Goal: Information Seeking & Learning: Learn about a topic

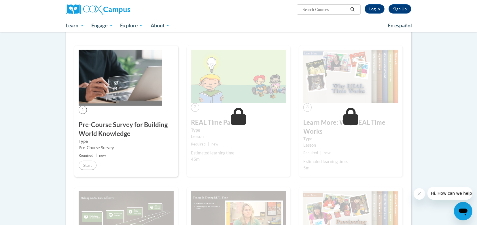
scroll to position [101, 0]
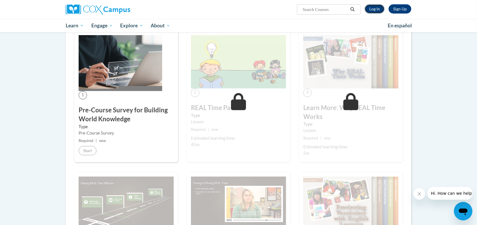
click at [375, 8] on link "Log In" at bounding box center [375, 8] width 20 height 9
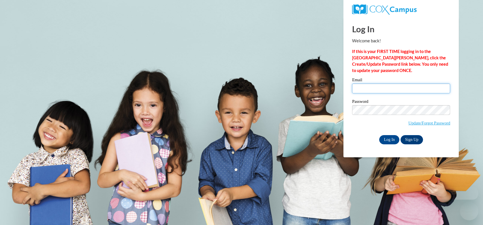
type input "rnichols@lccaa.net"
click at [386, 140] on input "Log In" at bounding box center [389, 139] width 20 height 9
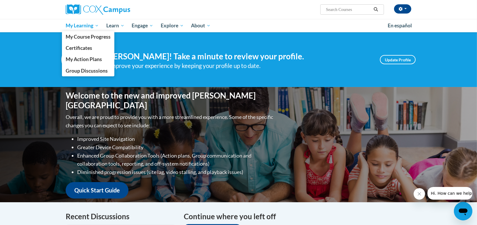
click at [86, 22] on span "My Learning" at bounding box center [82, 25] width 33 height 7
click at [91, 37] on span "My Course Progress" at bounding box center [88, 37] width 45 height 6
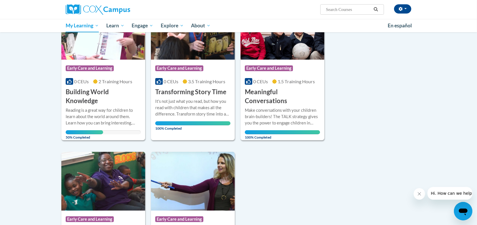
scroll to position [102, 0]
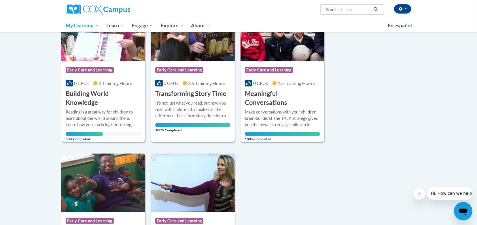
click at [90, 109] on div at bounding box center [103, 109] width 75 height 0
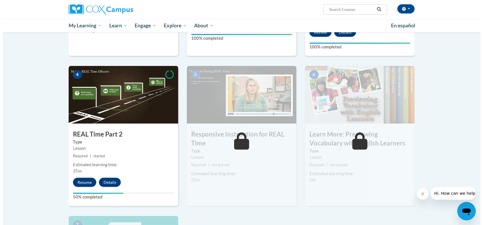
scroll to position [246, 0]
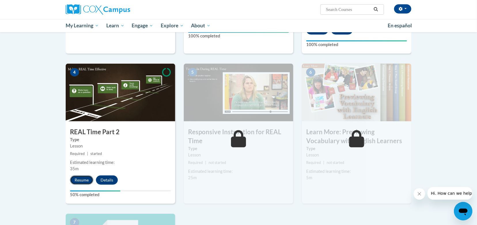
click at [83, 179] on button "Resume" at bounding box center [81, 179] width 23 height 9
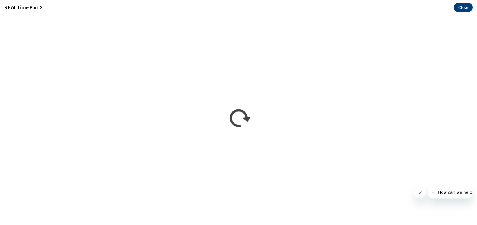
scroll to position [0, 0]
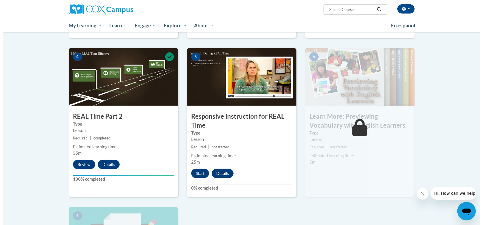
scroll to position [259, 0]
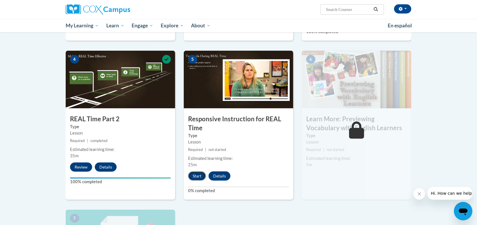
click at [194, 173] on button "Start" at bounding box center [197, 175] width 18 height 9
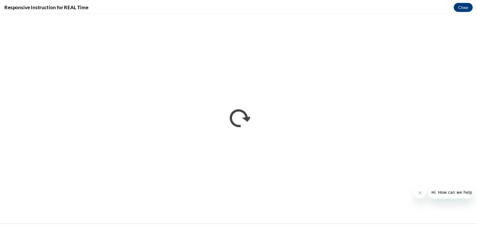
scroll to position [0, 0]
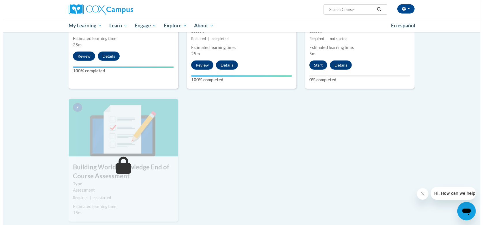
scroll to position [389, 0]
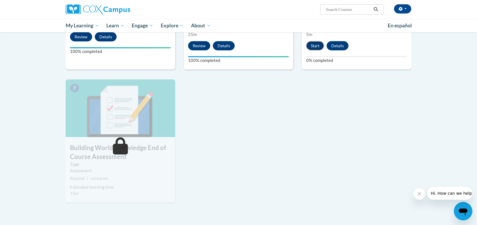
click at [316, 42] on button "Start" at bounding box center [315, 45] width 18 height 9
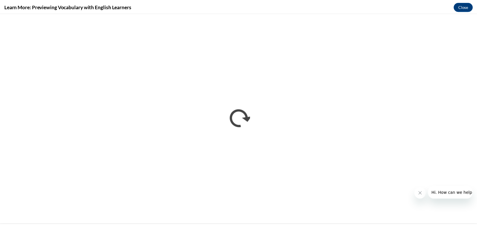
scroll to position [0, 0]
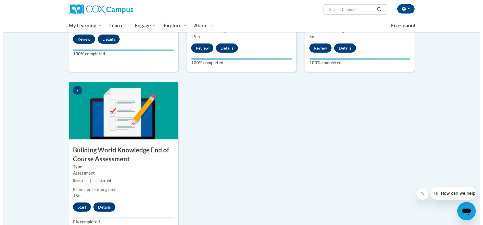
scroll to position [391, 0]
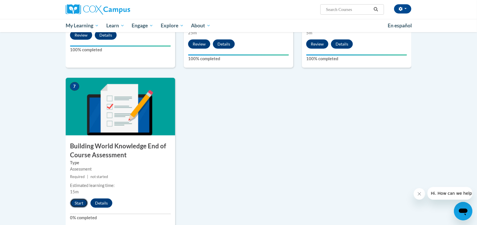
click at [79, 199] on button "Start" at bounding box center [79, 203] width 18 height 9
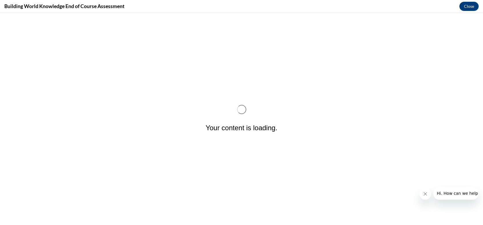
scroll to position [0, 0]
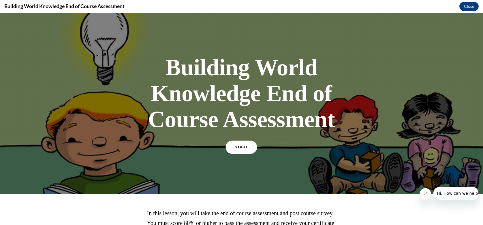
click at [228, 144] on link "START" at bounding box center [241, 147] width 31 height 13
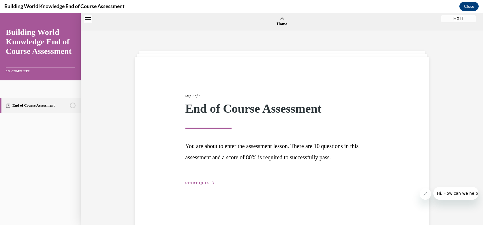
scroll to position [18, 0]
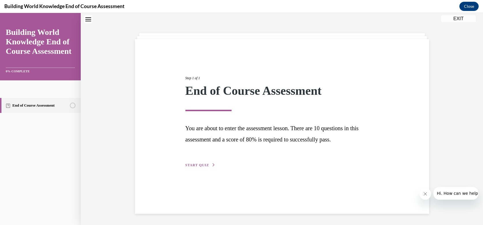
click at [199, 166] on span "START QUIZ" at bounding box center [197, 165] width 24 height 4
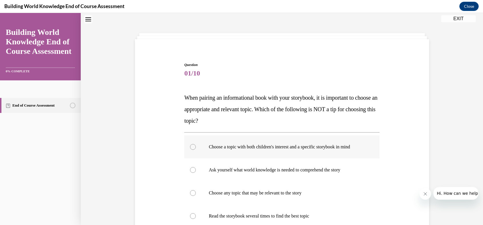
click at [195, 146] on label "Choose a topic with both children's interest and a specific storybook in mind" at bounding box center [281, 146] width 195 height 23
click at [195, 146] on input "Choose a topic with both children's interest and a specific storybook in mind" at bounding box center [193, 147] width 6 height 6
radio input "true"
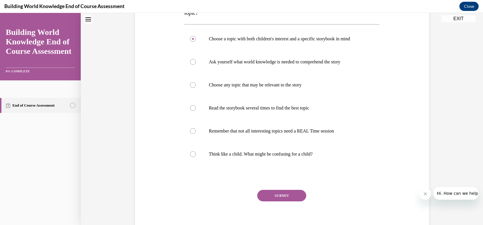
scroll to position [127, 0]
click at [279, 196] on button "SUBMIT" at bounding box center [281, 195] width 49 height 12
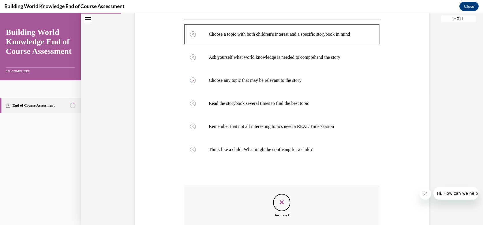
scroll to position [203, 0]
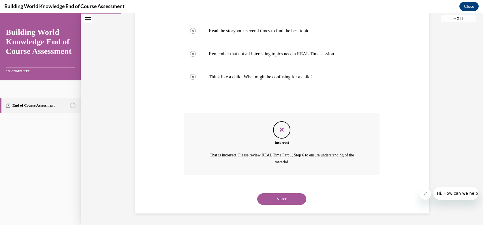
click at [294, 199] on button "NEXT" at bounding box center [281, 199] width 49 height 12
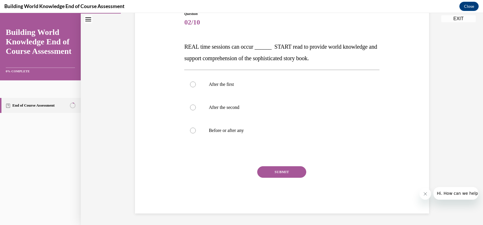
scroll to position [64, 0]
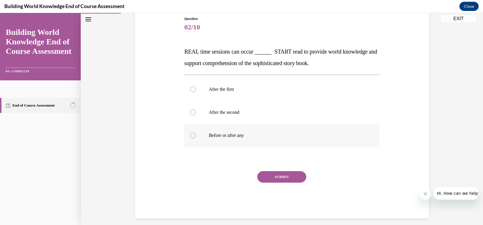
click at [194, 133] on label "Before or after any" at bounding box center [281, 135] width 195 height 23
click at [194, 133] on input "Before or after any" at bounding box center [193, 136] width 6 height 6
radio input "true"
click at [269, 173] on button "SUBMIT" at bounding box center [281, 177] width 49 height 12
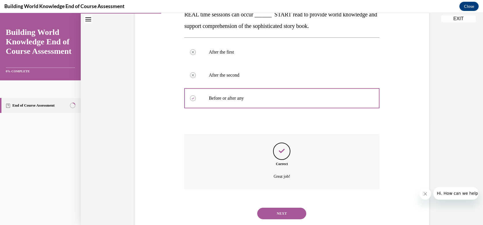
scroll to position [116, 0]
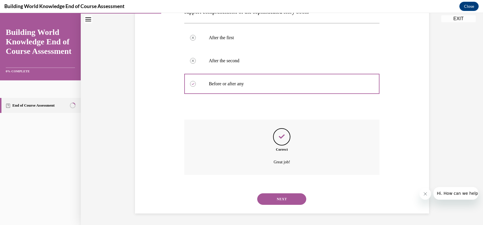
click at [279, 200] on button "NEXT" at bounding box center [281, 199] width 49 height 12
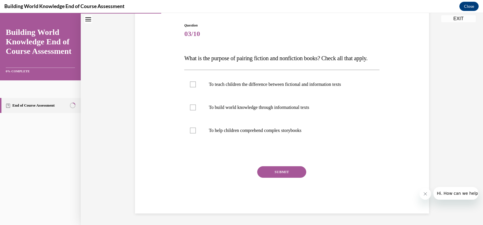
scroll to position [64, 0]
click at [192, 87] on div at bounding box center [193, 85] width 6 height 6
click at [192, 87] on input "To teach children the difference between fictional and information texts" at bounding box center [193, 85] width 6 height 6
checkbox input "true"
click at [271, 175] on button "SUBMIT" at bounding box center [281, 172] width 49 height 12
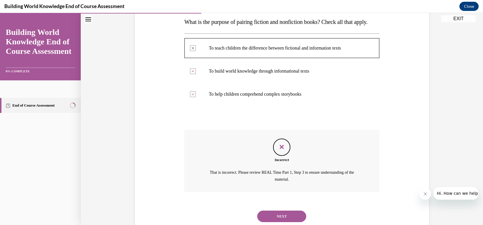
scroll to position [122, 0]
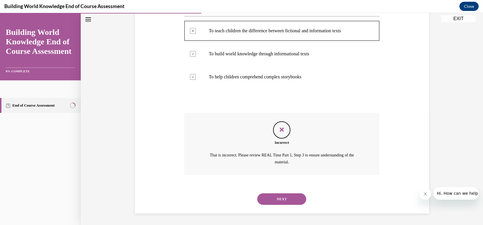
click at [286, 197] on button "NEXT" at bounding box center [281, 199] width 49 height 12
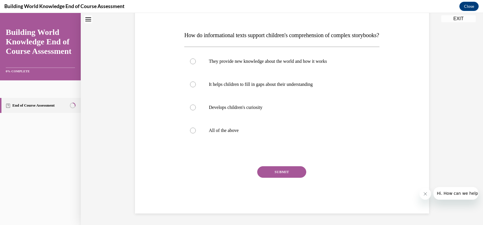
scroll to position [0, 0]
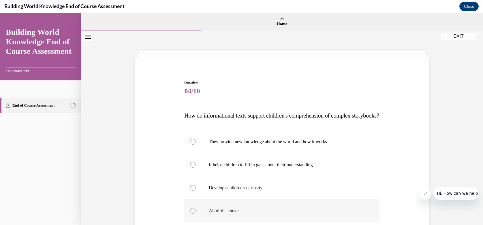
click at [190, 214] on div at bounding box center [193, 211] width 6 height 6
click at [190, 214] on input "All of the above" at bounding box center [193, 211] width 6 height 6
radio input "true"
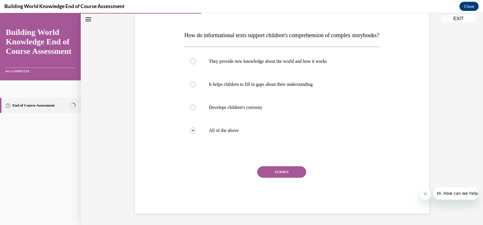
click at [273, 173] on button "SUBMIT" at bounding box center [281, 172] width 49 height 12
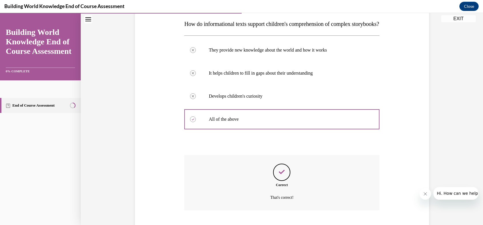
scroll to position [139, 0]
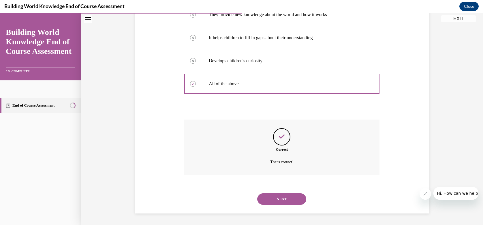
click at [274, 194] on button "NEXT" at bounding box center [281, 199] width 49 height 12
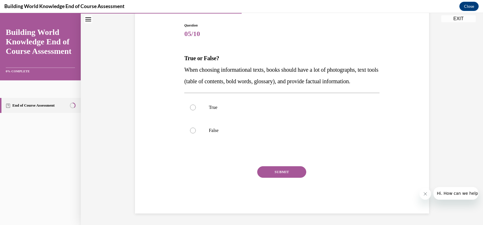
scroll to position [64, 0]
click at [190, 110] on div at bounding box center [193, 108] width 6 height 6
click at [190, 110] on input "True" at bounding box center [193, 108] width 6 height 6
radio input "true"
click at [277, 174] on button "SUBMIT" at bounding box center [281, 172] width 49 height 12
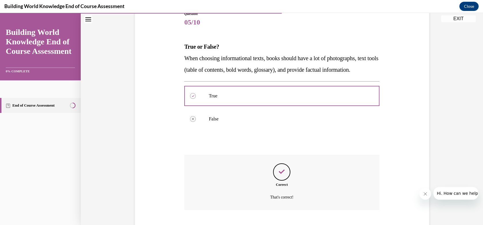
scroll to position [116, 0]
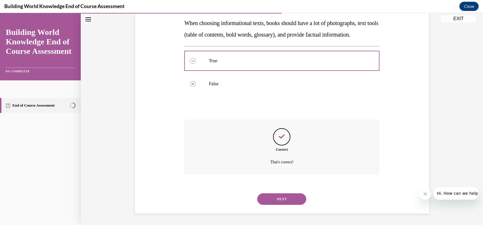
click at [270, 198] on button "NEXT" at bounding box center [281, 199] width 49 height 12
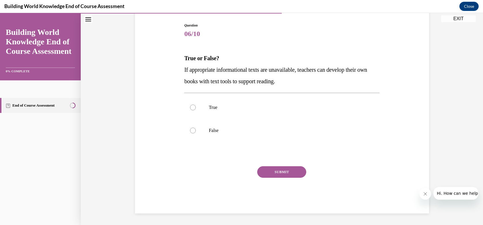
scroll to position [57, 0]
click at [191, 131] on div at bounding box center [193, 131] width 6 height 6
click at [191, 131] on input "False" at bounding box center [193, 131] width 6 height 6
radio input "true"
click at [285, 170] on button "SUBMIT" at bounding box center [281, 173] width 49 height 12
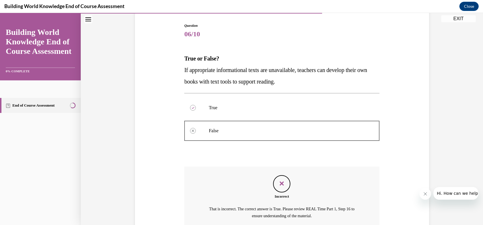
scroll to position [111, 0]
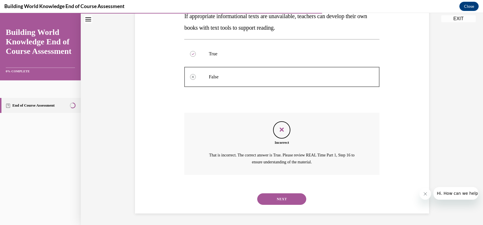
click at [279, 198] on button "NEXT" at bounding box center [281, 199] width 49 height 12
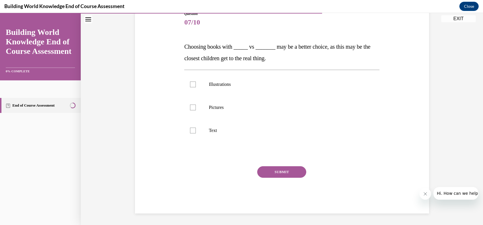
scroll to position [64, 0]
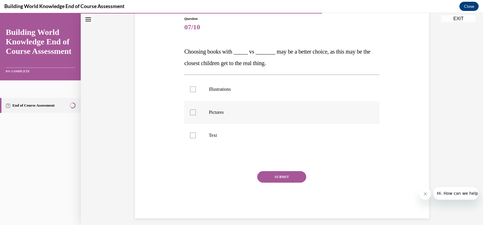
click at [192, 113] on div at bounding box center [193, 112] width 6 height 6
click at [192, 113] on input "Pictures" at bounding box center [193, 112] width 6 height 6
checkbox input "true"
click at [190, 135] on div at bounding box center [193, 136] width 6 height 6
click at [190, 135] on input "Text" at bounding box center [193, 136] width 6 height 6
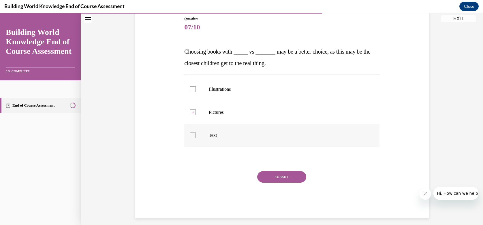
checkbox input "true"
click at [268, 174] on button "SUBMIT" at bounding box center [281, 177] width 49 height 12
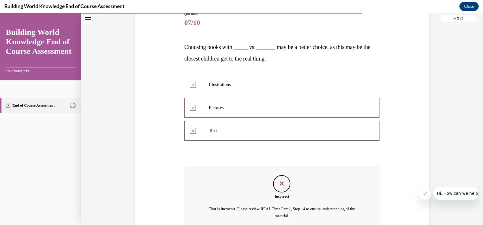
scroll to position [122, 0]
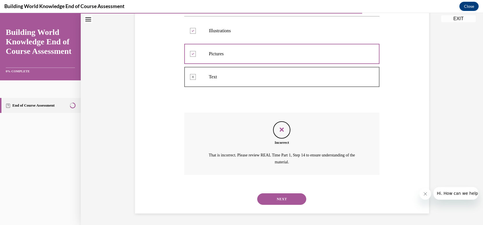
click at [275, 199] on button "NEXT" at bounding box center [281, 199] width 49 height 12
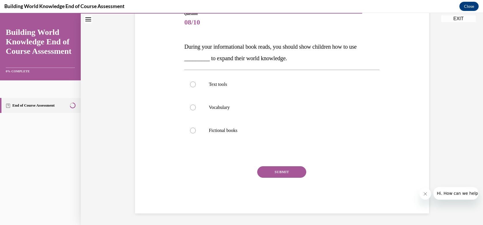
scroll to position [64, 0]
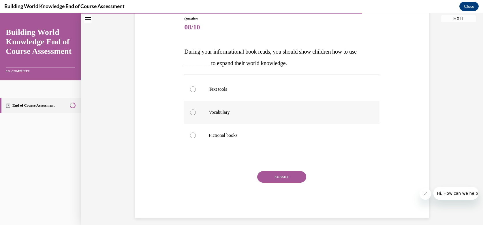
click at [192, 114] on label "Vocabulary" at bounding box center [281, 112] width 195 height 23
click at [192, 114] on input "Vocabulary" at bounding box center [193, 112] width 6 height 6
radio input "true"
click at [265, 172] on button "SUBMIT" at bounding box center [281, 177] width 49 height 12
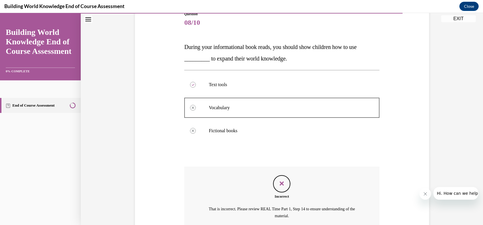
scroll to position [122, 0]
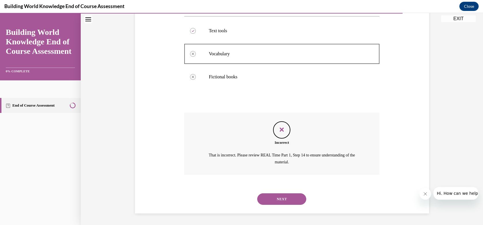
click at [278, 198] on button "NEXT" at bounding box center [281, 199] width 49 height 12
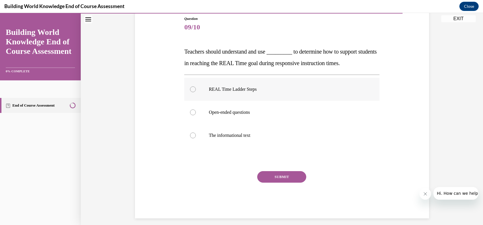
click at [190, 91] on div at bounding box center [193, 89] width 6 height 6
click at [190, 91] on input "REAL Time Ladder Steps" at bounding box center [193, 89] width 6 height 6
radio input "true"
click at [269, 175] on button "SUBMIT" at bounding box center [281, 177] width 49 height 12
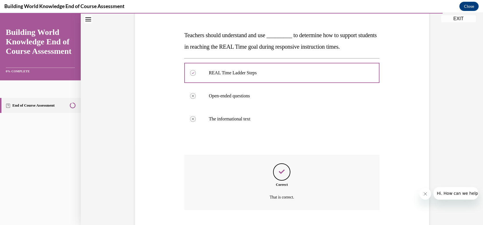
scroll to position [116, 0]
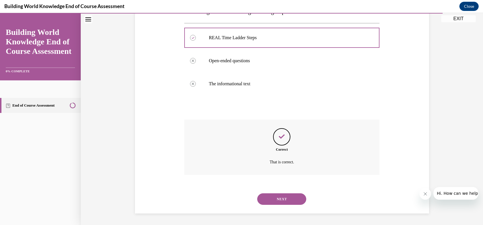
click at [277, 198] on button "NEXT" at bounding box center [281, 199] width 49 height 12
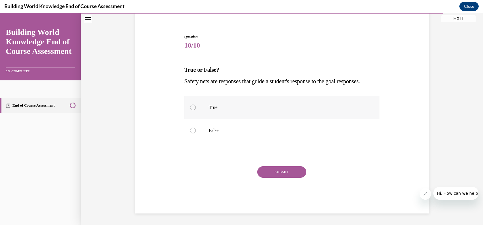
click at [197, 114] on label "True" at bounding box center [281, 107] width 195 height 23
click at [196, 110] on input "True" at bounding box center [193, 108] width 6 height 6
radio input "true"
click at [277, 169] on button "SUBMIT" at bounding box center [281, 172] width 49 height 12
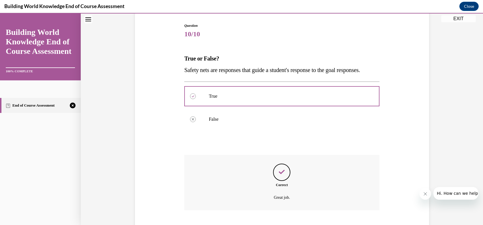
scroll to position [104, 0]
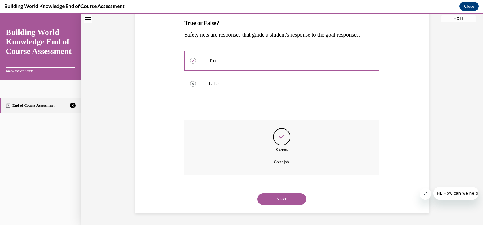
click at [282, 197] on button "NEXT" at bounding box center [281, 199] width 49 height 12
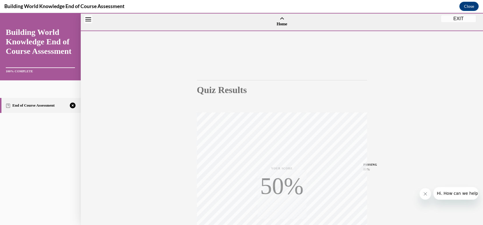
scroll to position [83, 0]
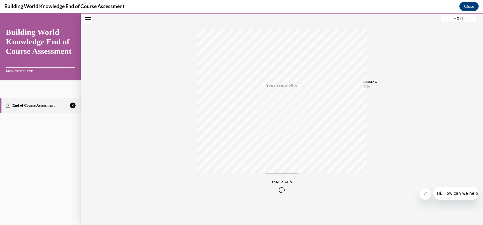
click at [277, 192] on icon "button" at bounding box center [281, 190] width 20 height 6
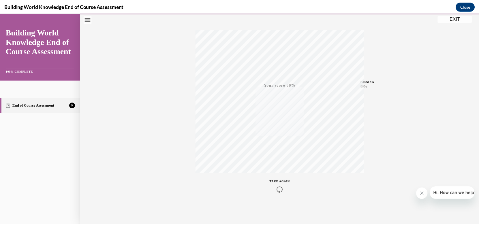
scroll to position [18, 0]
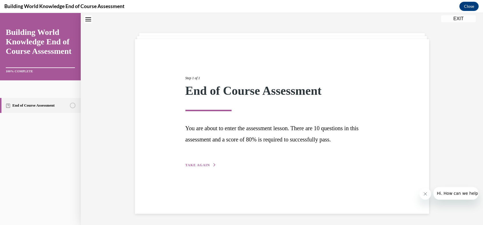
click at [199, 165] on span "TAKE AGAIN" at bounding box center [197, 165] width 24 height 4
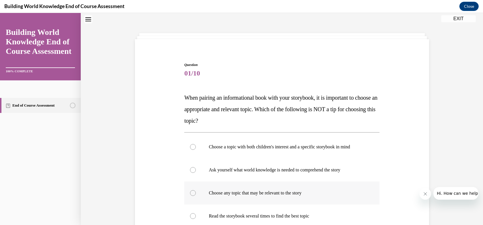
click at [190, 193] on div at bounding box center [193, 193] width 6 height 6
click at [190, 193] on input "Choose any topic that may be relevant to the story" at bounding box center [193, 193] width 6 height 6
radio input "true"
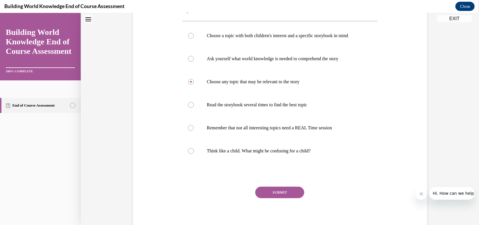
scroll to position [129, 0]
click at [286, 192] on button "SUBMIT" at bounding box center [279, 193] width 49 height 12
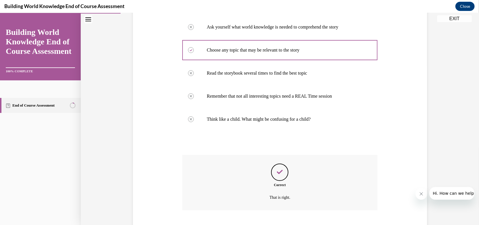
scroll to position [196, 0]
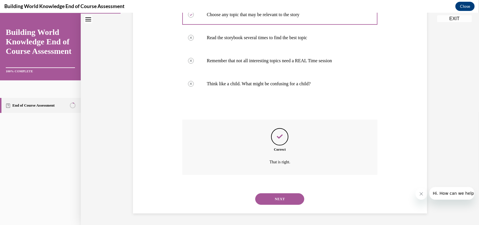
click at [283, 201] on button "NEXT" at bounding box center [279, 199] width 49 height 12
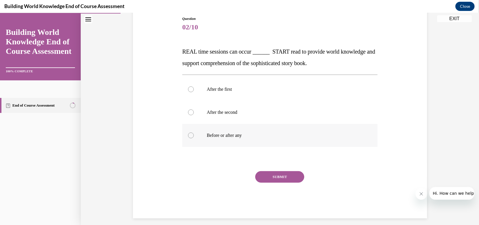
click at [188, 134] on div at bounding box center [191, 136] width 6 height 6
click at [188, 134] on input "Before or after any" at bounding box center [191, 136] width 6 height 6
radio input "true"
click at [276, 179] on button "SUBMIT" at bounding box center [279, 177] width 49 height 12
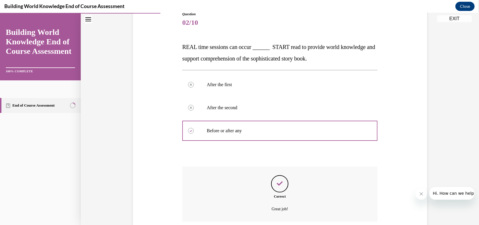
scroll to position [116, 0]
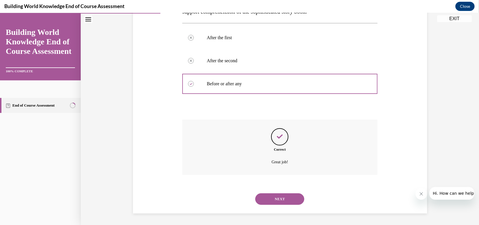
click at [286, 200] on button "NEXT" at bounding box center [279, 199] width 49 height 12
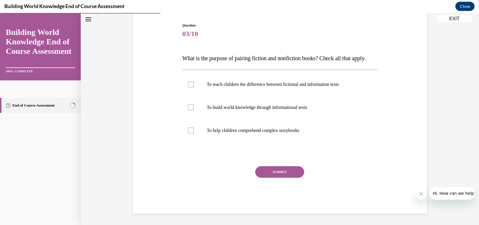
scroll to position [64, 0]
click at [198, 117] on label "To build world knowledge through informational texts" at bounding box center [279, 107] width 195 height 23
click at [194, 110] on input "To build world knowledge through informational texts" at bounding box center [191, 108] width 6 height 6
checkbox input "true"
click at [188, 133] on div at bounding box center [191, 131] width 6 height 6
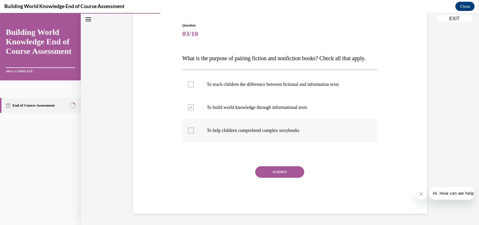
click at [188, 133] on input "To help children comprehend complex storybooks" at bounding box center [191, 131] width 6 height 6
checkbox input "true"
click at [269, 172] on button "SUBMIT" at bounding box center [279, 172] width 49 height 12
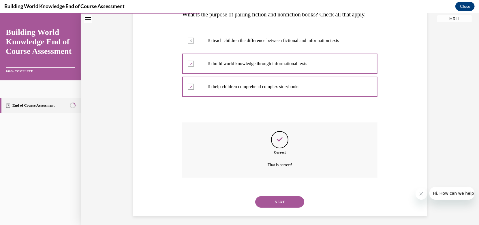
scroll to position [116, 0]
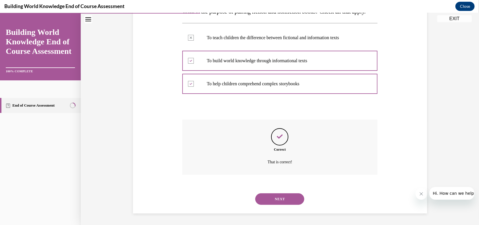
click at [286, 193] on button "NEXT" at bounding box center [279, 199] width 49 height 12
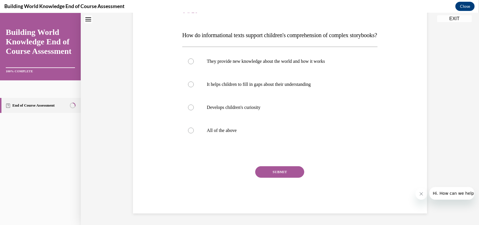
scroll to position [0, 0]
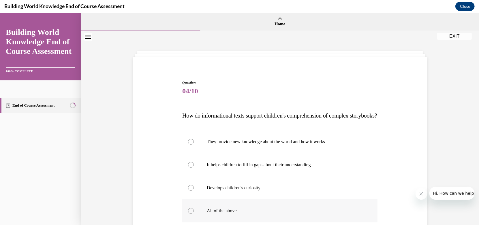
click at [190, 220] on label "All of the above" at bounding box center [279, 210] width 195 height 23
click at [190, 214] on input "All of the above" at bounding box center [191, 211] width 6 height 6
radio input "true"
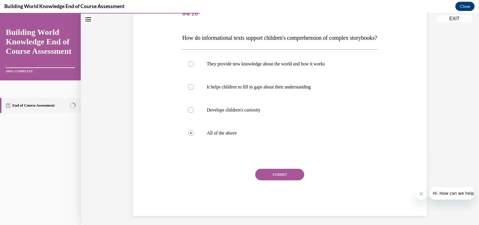
scroll to position [86, 0]
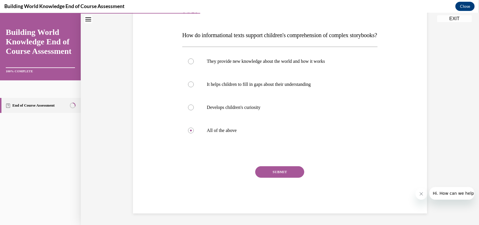
click at [282, 172] on button "SUBMIT" at bounding box center [279, 172] width 49 height 12
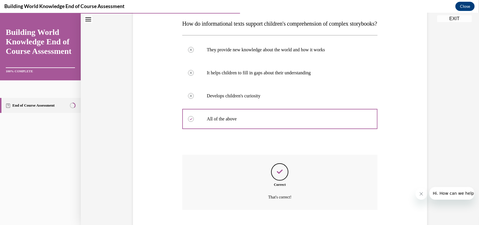
scroll to position [139, 0]
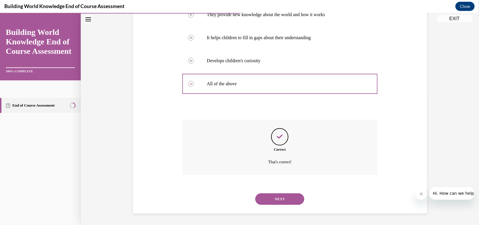
click at [274, 198] on button "NEXT" at bounding box center [279, 199] width 49 height 12
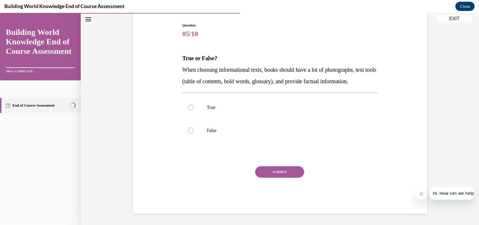
scroll to position [64, 0]
click at [188, 110] on div at bounding box center [191, 108] width 6 height 6
click at [188, 110] on input "True" at bounding box center [191, 108] width 6 height 6
radio input "true"
click at [283, 175] on button "SUBMIT" at bounding box center [279, 172] width 49 height 12
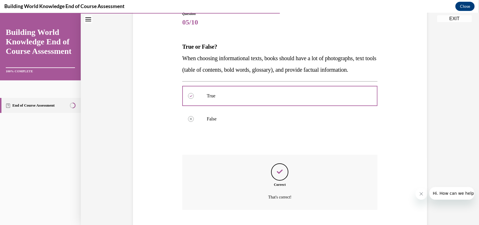
scroll to position [116, 0]
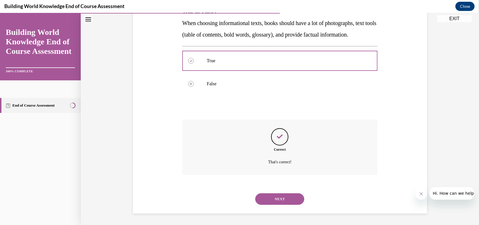
click at [283, 198] on button "NEXT" at bounding box center [279, 199] width 49 height 12
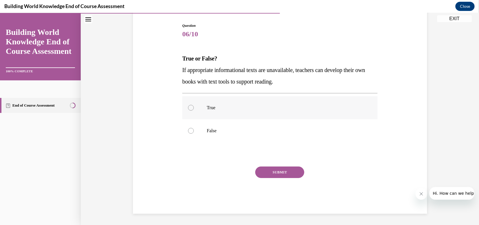
click at [192, 110] on label "True" at bounding box center [279, 107] width 195 height 23
click at [192, 110] on input "True" at bounding box center [191, 108] width 6 height 6
radio input "true"
click at [277, 171] on button "SUBMIT" at bounding box center [279, 173] width 49 height 12
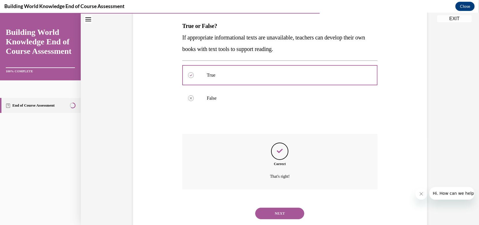
scroll to position [104, 0]
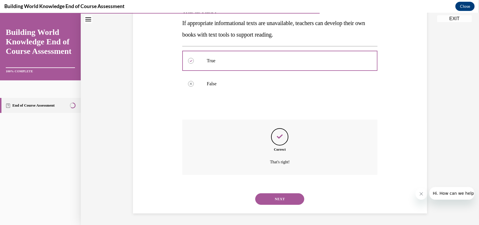
click at [285, 195] on button "NEXT" at bounding box center [279, 199] width 49 height 12
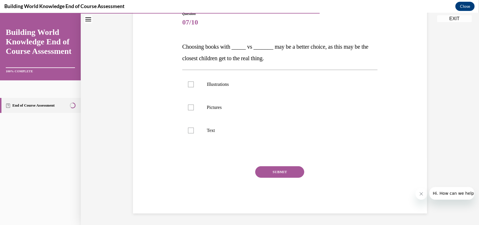
scroll to position [64, 0]
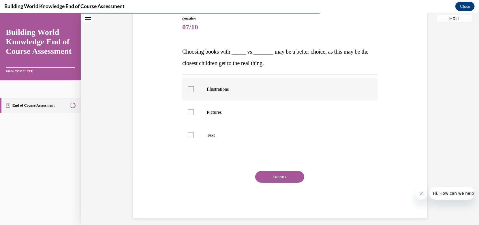
click at [187, 95] on label "Illustrations" at bounding box center [279, 89] width 195 height 23
click at [188, 92] on input "Illustrations" at bounding box center [191, 89] width 6 height 6
checkbox input "true"
click at [190, 111] on div at bounding box center [191, 112] width 6 height 6
click at [190, 111] on input "Pictures" at bounding box center [191, 112] width 6 height 6
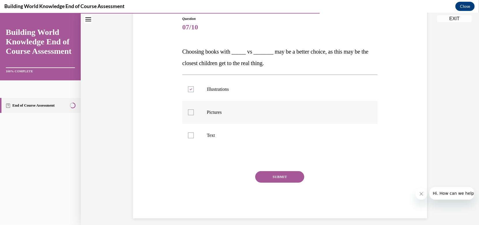
checkbox input "true"
click at [271, 173] on button "SUBMIT" at bounding box center [279, 177] width 49 height 12
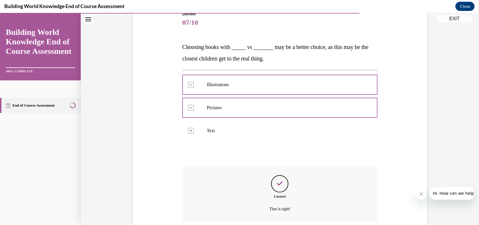
scroll to position [116, 0]
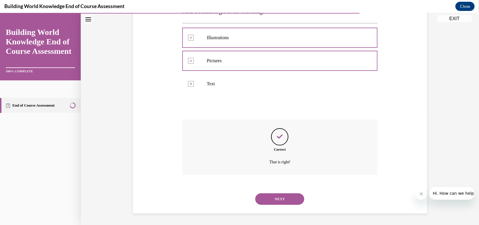
click at [285, 200] on button "NEXT" at bounding box center [279, 199] width 49 height 12
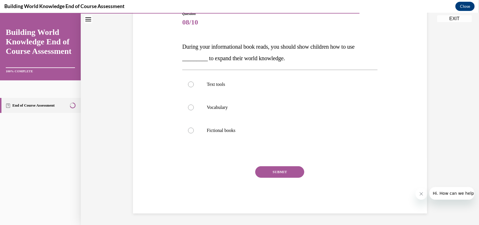
scroll to position [64, 0]
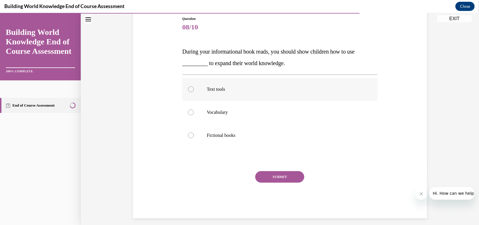
click at [188, 87] on div at bounding box center [191, 89] width 6 height 6
click at [188, 87] on input "Text tools" at bounding box center [191, 89] width 6 height 6
radio input "true"
click at [293, 179] on button "SUBMIT" at bounding box center [279, 177] width 49 height 12
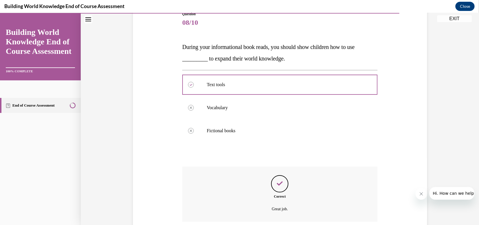
scroll to position [116, 0]
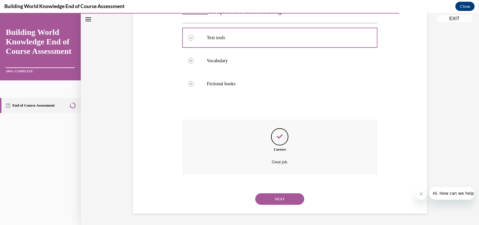
click at [268, 195] on button "NEXT" at bounding box center [279, 199] width 49 height 12
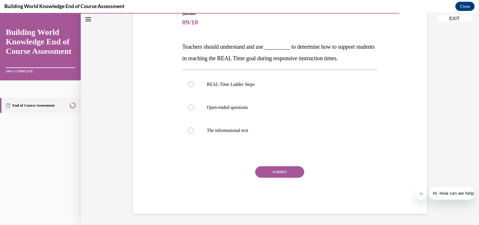
scroll to position [64, 0]
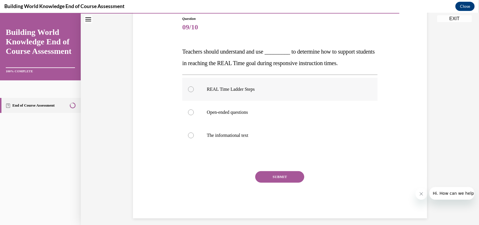
click at [184, 92] on label "REAL Time Ladder Steps" at bounding box center [279, 89] width 195 height 23
click at [188, 92] on input "REAL Time Ladder Steps" at bounding box center [191, 89] width 6 height 6
radio input "true"
click at [273, 175] on button "SUBMIT" at bounding box center [279, 177] width 49 height 12
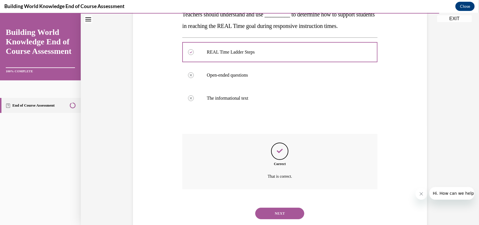
scroll to position [116, 0]
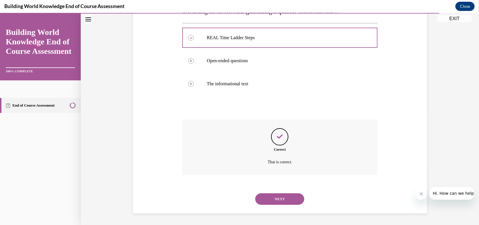
click at [281, 199] on button "NEXT" at bounding box center [279, 199] width 49 height 12
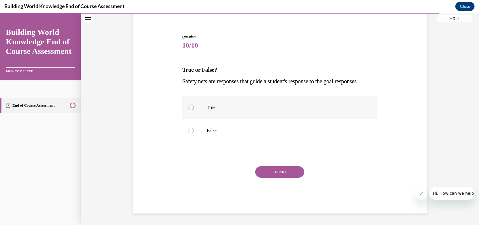
click at [188, 108] on div at bounding box center [191, 108] width 6 height 6
click at [188, 108] on input "True" at bounding box center [191, 108] width 6 height 6
radio input "true"
click at [281, 171] on button "SUBMIT" at bounding box center [279, 172] width 49 height 12
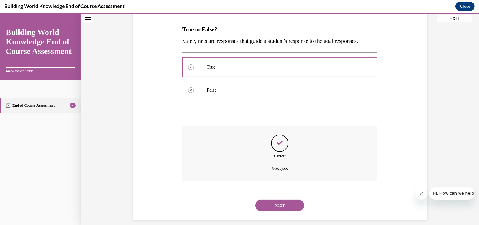
scroll to position [104, 0]
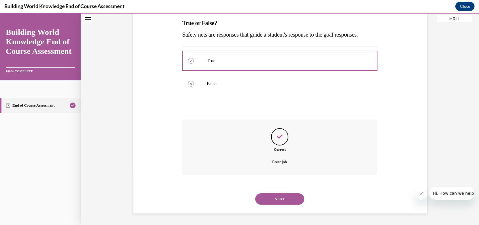
click at [283, 195] on button "NEXT" at bounding box center [279, 199] width 49 height 12
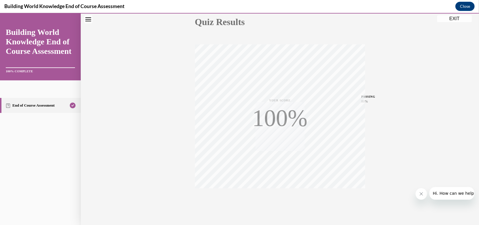
scroll to position [83, 0]
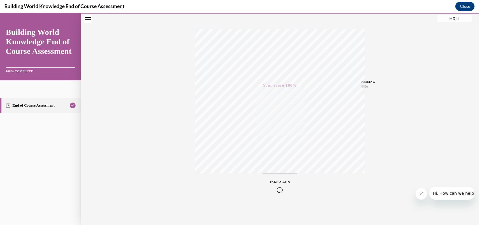
click at [453, 19] on button "EXIT" at bounding box center [454, 18] width 35 height 7
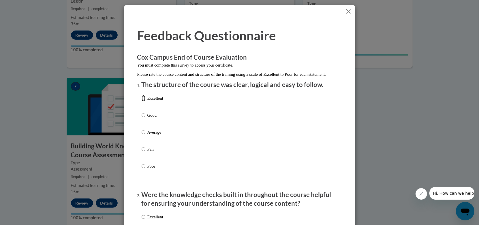
click at [141, 101] on input "Excellent" at bounding box center [143, 98] width 4 height 6
radio input "true"
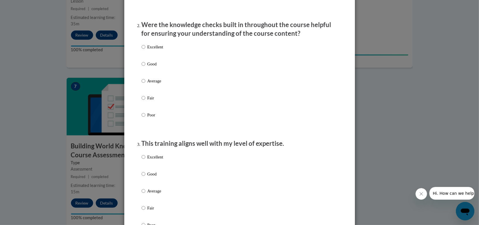
scroll to position [168, 0]
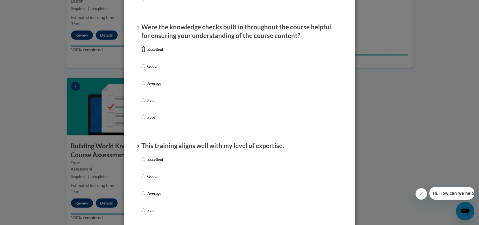
click at [141, 52] on input "Excellent" at bounding box center [143, 49] width 4 height 6
radio input "true"
click at [141, 180] on input "Good" at bounding box center [143, 176] width 4 height 6
radio input "true"
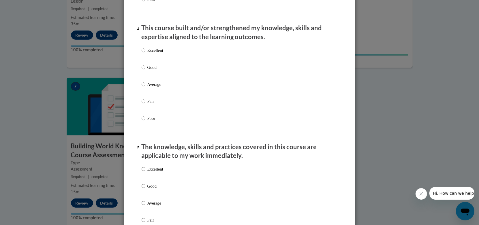
scroll to position [406, 0]
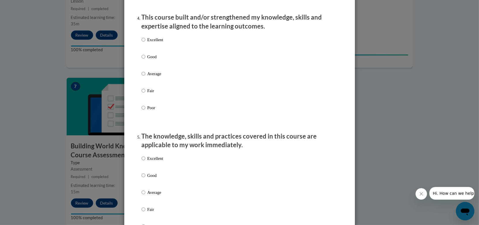
click at [143, 44] on label "Excellent" at bounding box center [152, 45] width 22 height 16
click at [143, 43] on input "Excellent" at bounding box center [143, 40] width 4 height 6
radio input "true"
click at [141, 162] on input "Excellent" at bounding box center [143, 158] width 4 height 6
radio input "true"
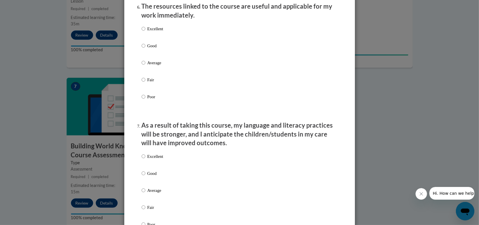
scroll to position [661, 0]
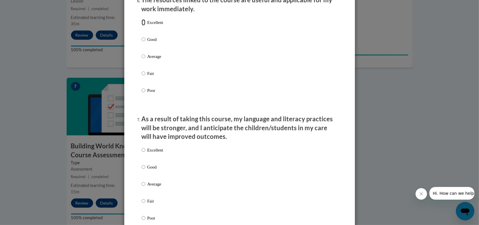
click at [141, 25] on input "Excellent" at bounding box center [143, 22] width 4 height 6
radio input "true"
click at [142, 170] on input "Good" at bounding box center [143, 167] width 4 height 6
radio input "true"
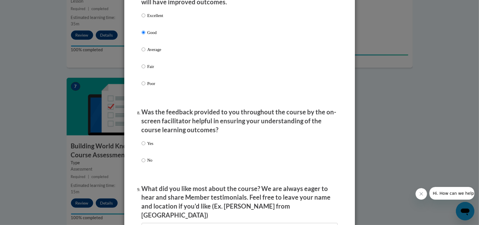
scroll to position [781, 0]
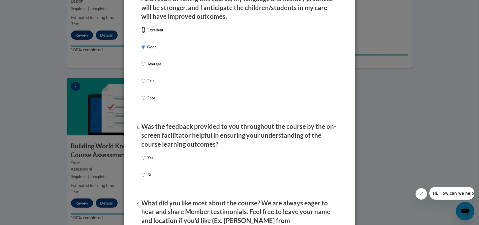
click at [141, 33] on input "Excellent" at bounding box center [143, 30] width 4 height 6
radio input "true"
click at [141, 161] on input "Yes" at bounding box center [143, 158] width 4 height 6
radio input "true"
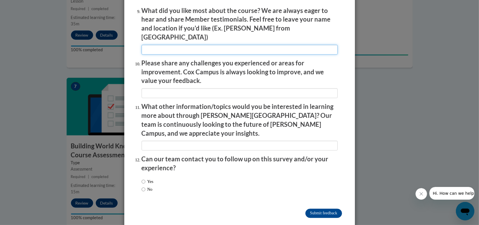
click at [203, 48] on input "textbox" at bounding box center [239, 50] width 196 height 10
type input "na"
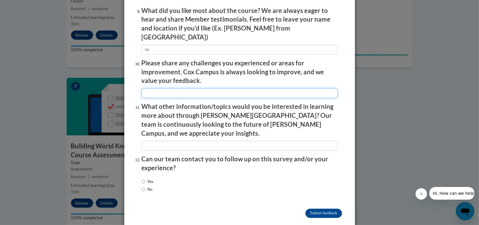
type input "na"
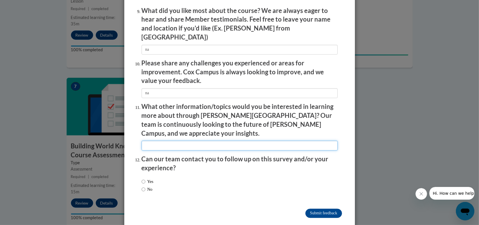
type input "na"
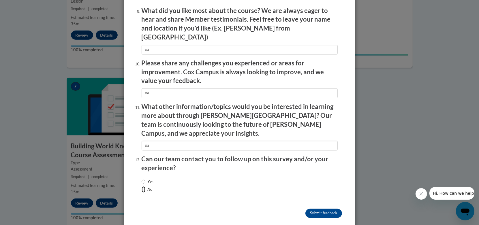
click at [141, 186] on input "No" at bounding box center [143, 189] width 4 height 6
radio input "true"
click at [315, 209] on input "Submit feedback" at bounding box center [323, 213] width 36 height 9
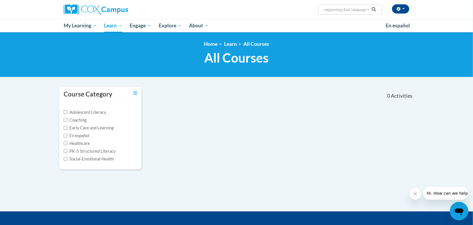
click at [365, 9] on input "supporting dual language learners right from the start" at bounding box center [347, 9] width 46 height 7
click at [365, 9] on input "age learners right from the start" at bounding box center [347, 9] width 46 height 7
click at [352, 9] on input "m the start" at bounding box center [347, 9] width 46 height 7
type input "m"
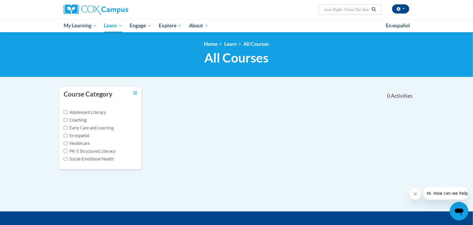
type input "Supporting Dual Language Learners Right From The Start"
click at [365, 9] on input "Supporting Dual Language Learners Right From The Start" at bounding box center [347, 9] width 46 height 7
type input "Supporting Dual Language Learners Rght From The Start"
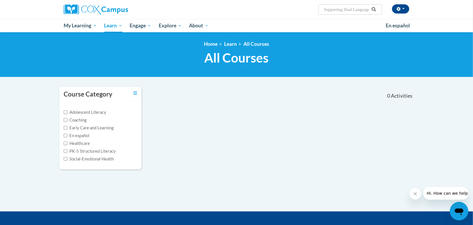
click at [352, 10] on input "Supporting Dual Language Learners Rght From The Start" at bounding box center [347, 9] width 46 height 7
type input "Supporting Dual Language Learners Right From The Start"
click at [339, 12] on input "Supporting Dual Language Learners Right From The Start" at bounding box center [347, 9] width 46 height 7
drag, startPoint x: 362, startPoint y: 9, endPoint x: 356, endPoint y: 9, distance: 6.6
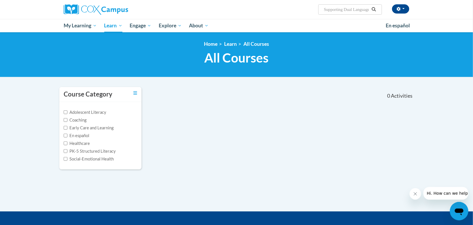
click at [356, 9] on div "Rachel Nichols (America/New_York UTC-04:00) My Profile Inbox My Transcripts Log…" at bounding box center [295, 7] width 236 height 15
click at [356, 9] on input "Supporting Dual Language Learners Right from The Start" at bounding box center [347, 9] width 46 height 7
click at [354, 8] on input "Supporting Dual Language Learners Right from The Start" at bounding box center [347, 9] width 46 height 7
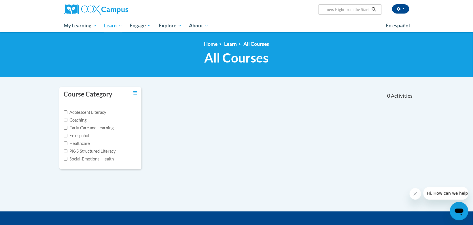
type input "Supporting Dual Language Learners Right from the Start"
click at [376, 8] on icon "Search" at bounding box center [373, 9] width 5 height 4
type input "Supporting Dual Language Learners Right from the Start"
click at [342, 10] on input "Supporting Dual Language Learners Right from the Start" at bounding box center [347, 9] width 46 height 7
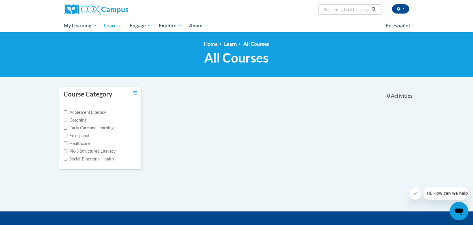
click at [374, 10] on icon "Search" at bounding box center [373, 9] width 5 height 4
type input "Supporting Dual Language Learners Right from the Start"
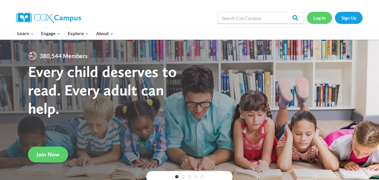
click at [319, 16] on link "Log In" at bounding box center [319, 18] width 25 height 12
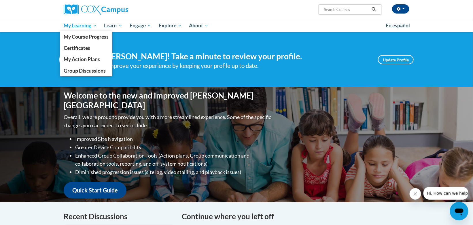
click at [65, 25] on span "My Learning" at bounding box center [80, 25] width 33 height 7
click at [74, 37] on span "My Course Progress" at bounding box center [86, 37] width 45 height 6
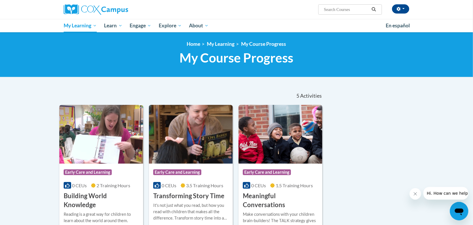
click at [350, 10] on input "Search..." at bounding box center [347, 9] width 46 height 7
click at [352, 8] on input "Supporting Dual Language and the" at bounding box center [347, 9] width 46 height 7
type input "Supporting Dual Language Learners right from the Start"
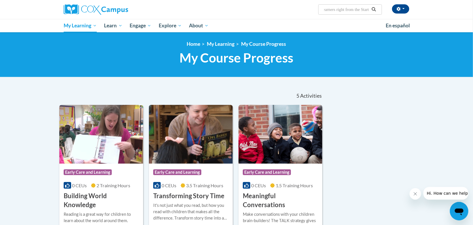
scroll to position [0, 59]
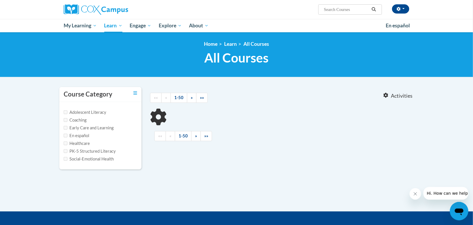
type input "Supporting Dual Language Learners right from the Start"
